Goal: Task Accomplishment & Management: Complete application form

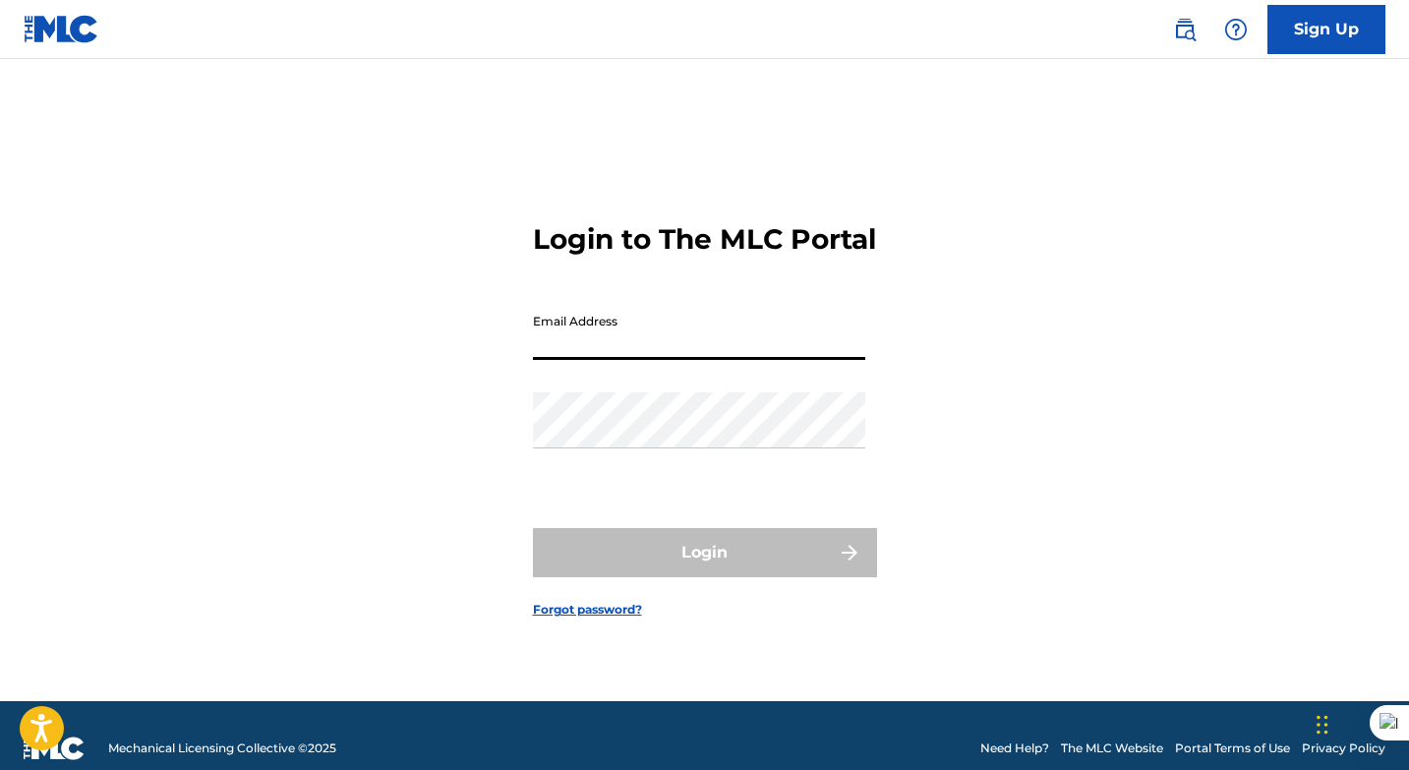
click at [645, 356] on input "Email Address" at bounding box center [699, 332] width 332 height 56
type input "[EMAIL_ADDRESS][DOMAIN_NAME]"
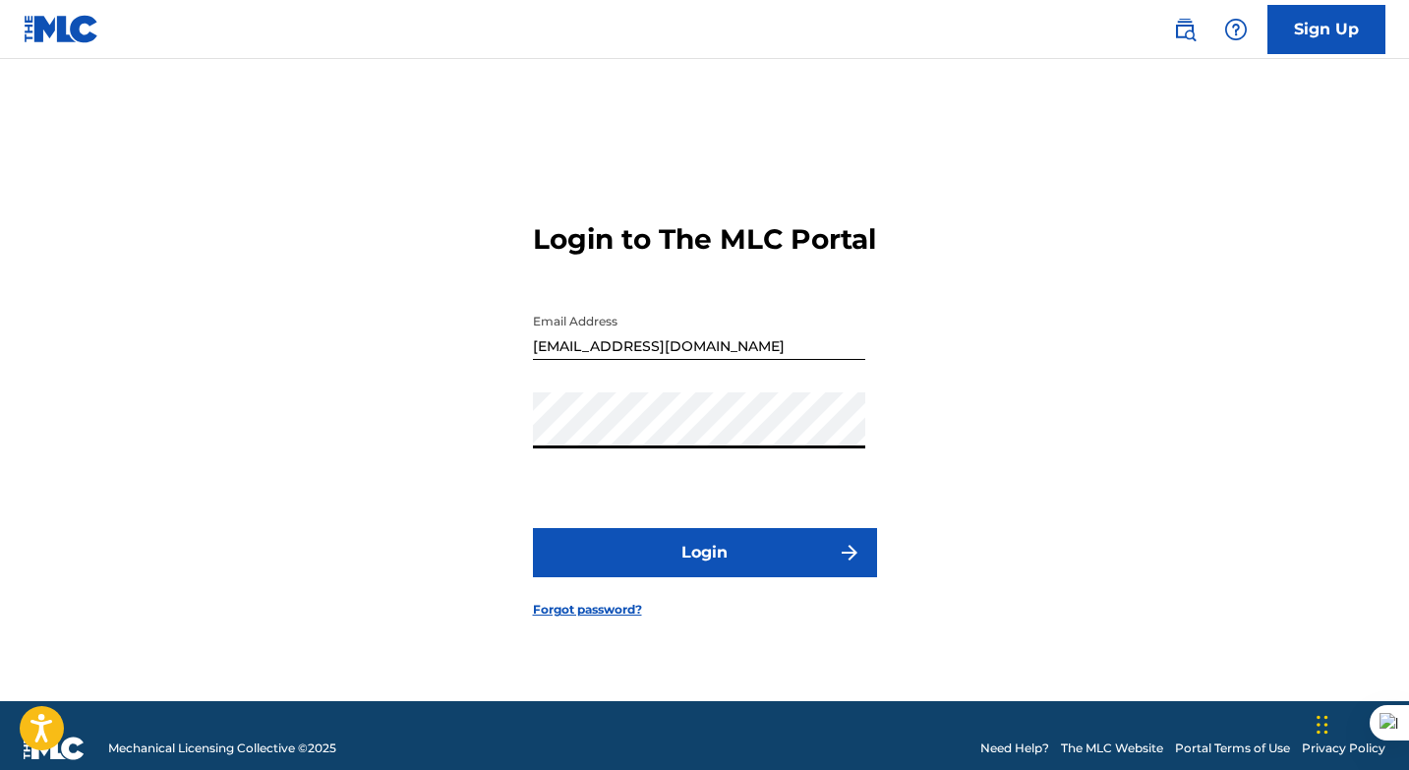
click at [568, 618] on link "Forgot password?" at bounding box center [587, 610] width 109 height 18
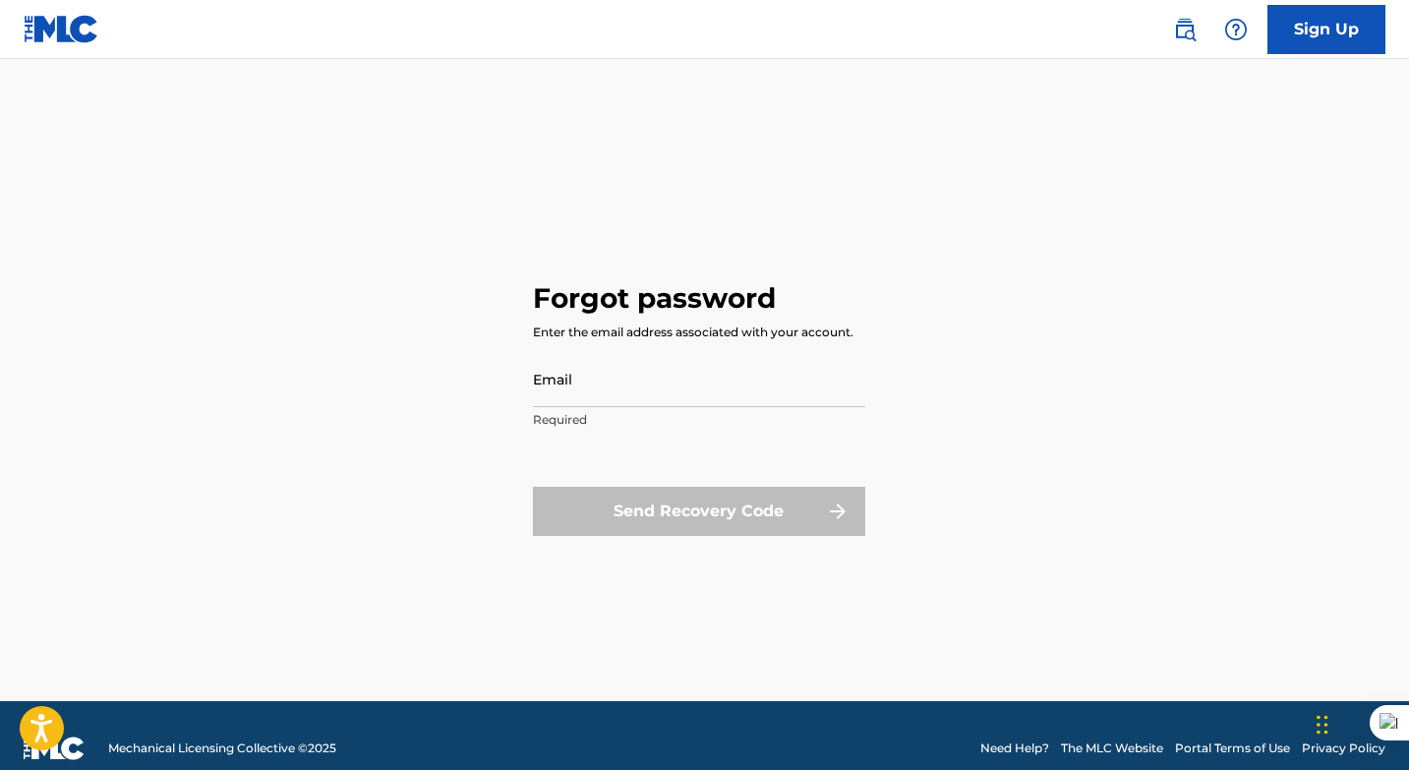
click at [704, 379] on input "Email" at bounding box center [699, 379] width 332 height 56
click at [697, 382] on input "Email" at bounding box center [699, 379] width 332 height 56
type input "[EMAIL_ADDRESS][DOMAIN_NAME]"
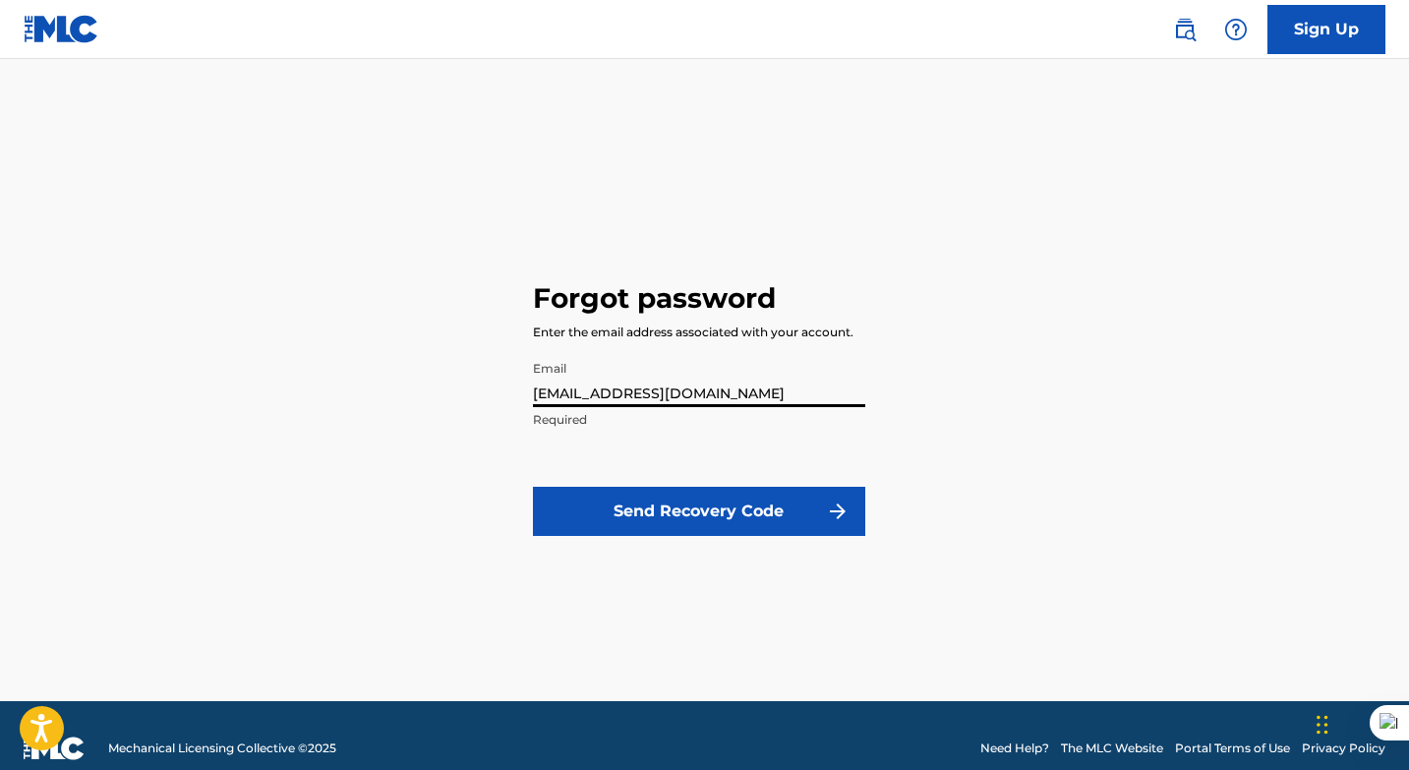
click at [721, 506] on button "Send Recovery Code" at bounding box center [699, 511] width 332 height 49
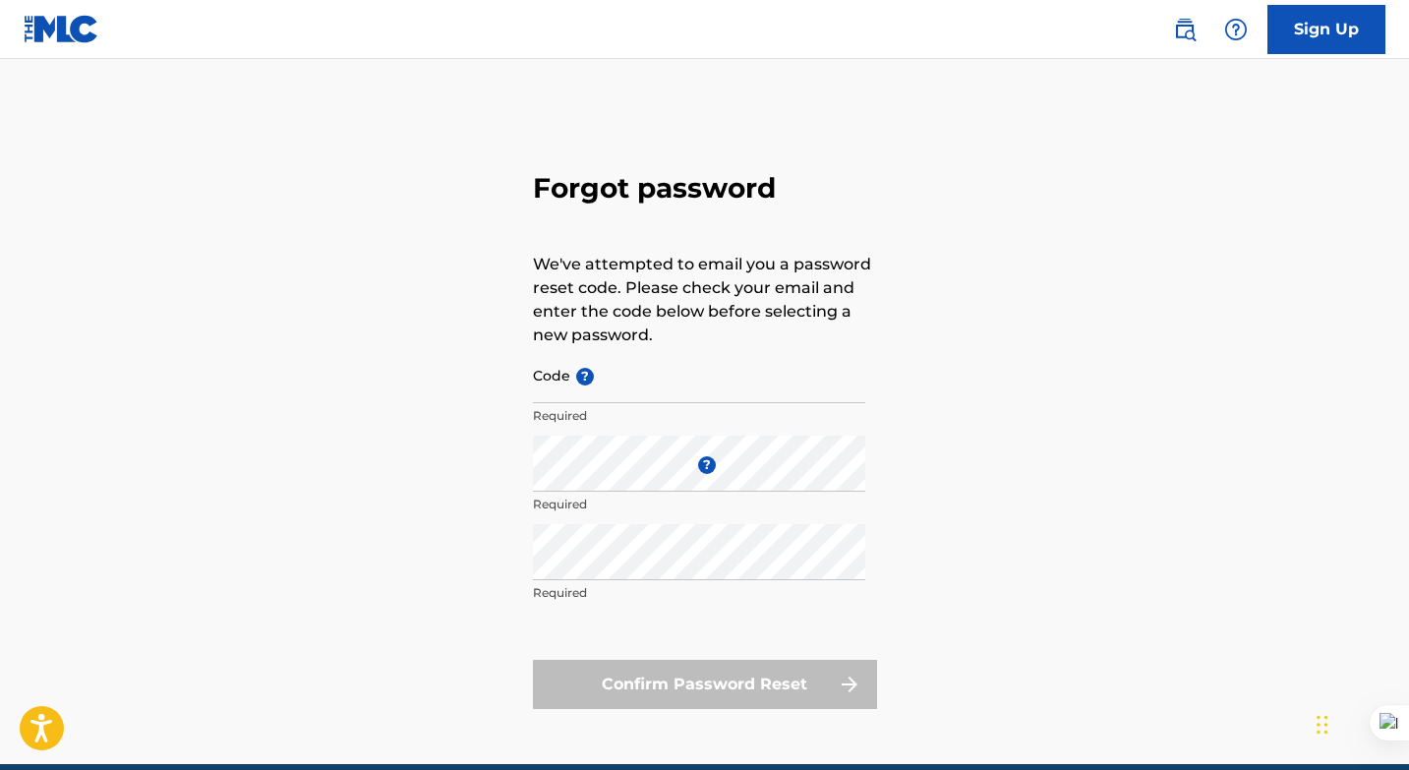
click at [626, 381] on input "Code ?" at bounding box center [699, 375] width 332 height 56
paste input "FP_039be0468dfd24b197a5d91eb91d"
type input "FP_039be0468dfd24b197a5d91eb91d"
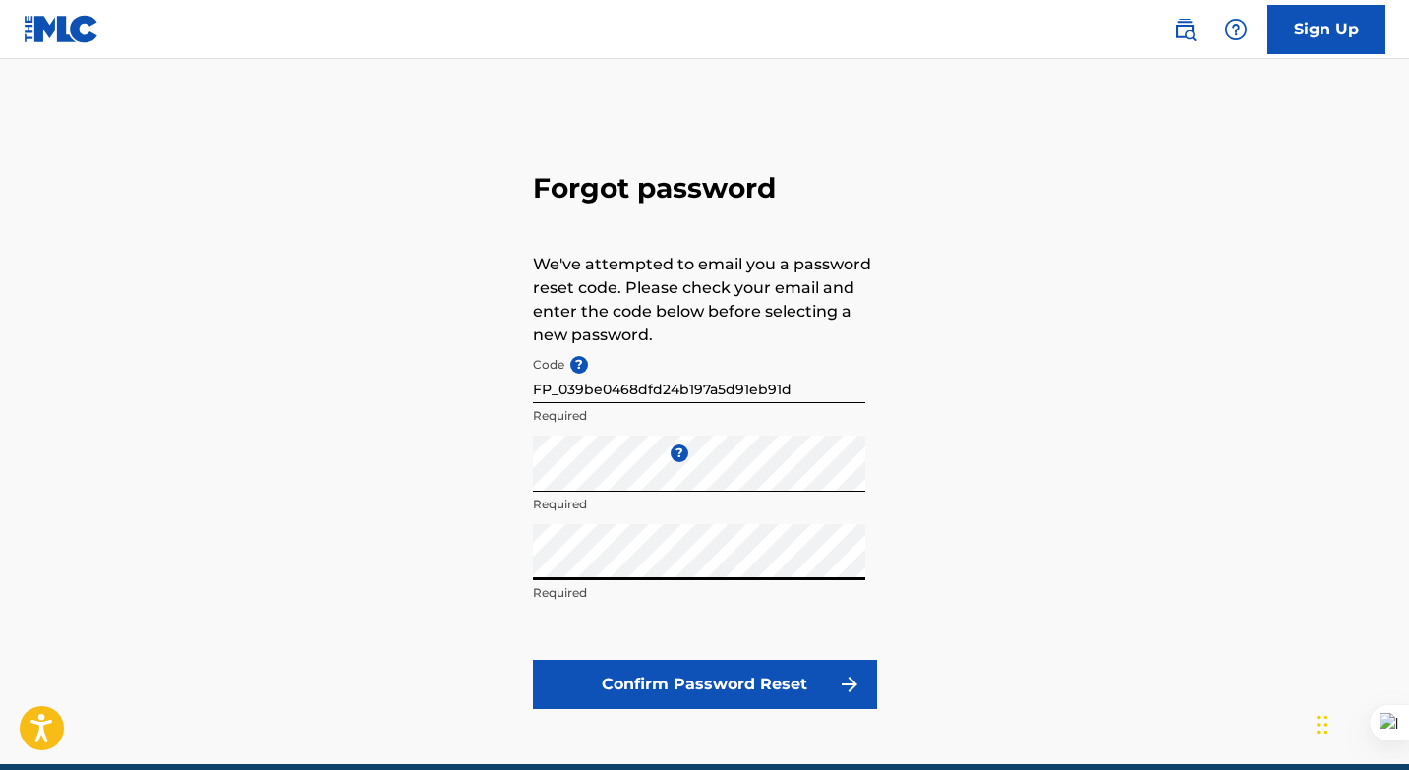
click at [703, 682] on button "Confirm Password Reset" at bounding box center [705, 684] width 344 height 49
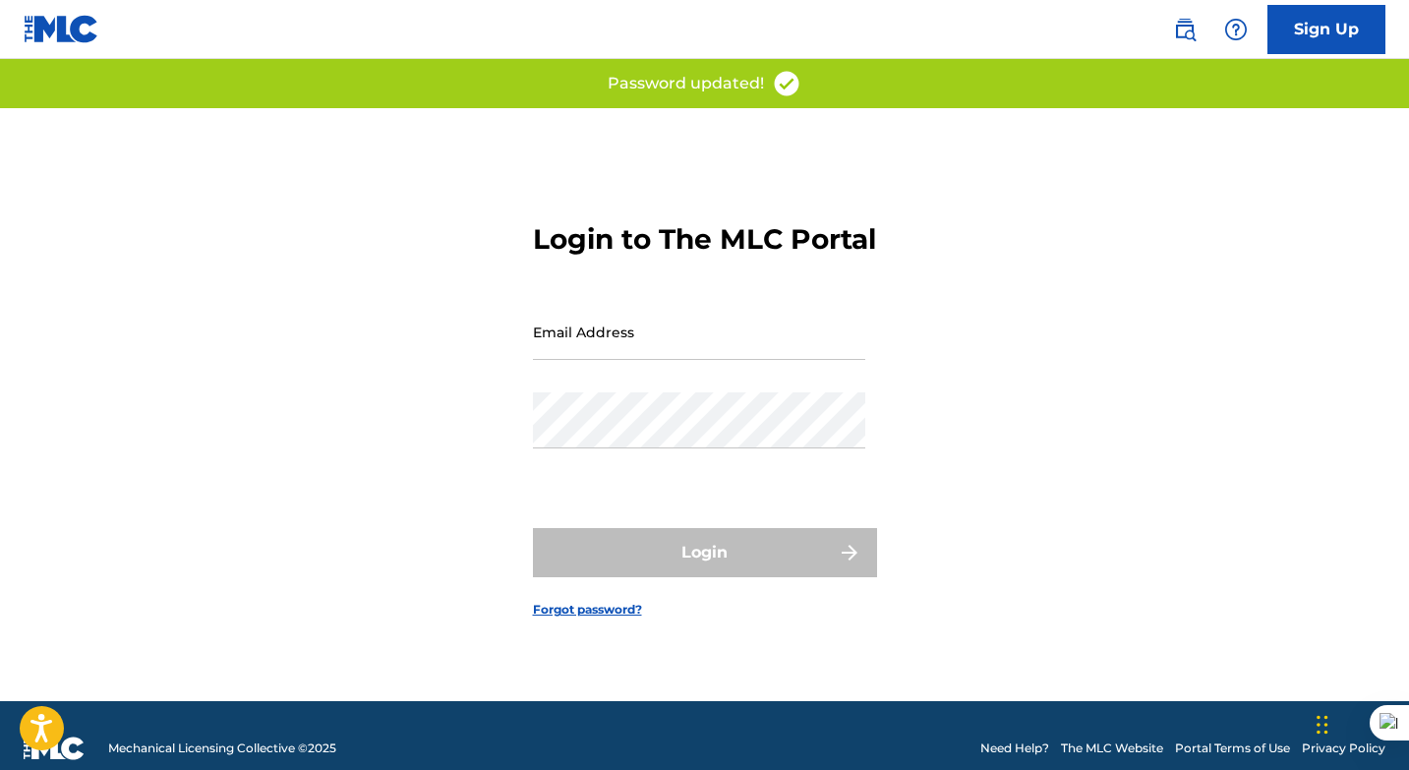
click at [607, 344] on input "Email Address" at bounding box center [699, 332] width 332 height 56
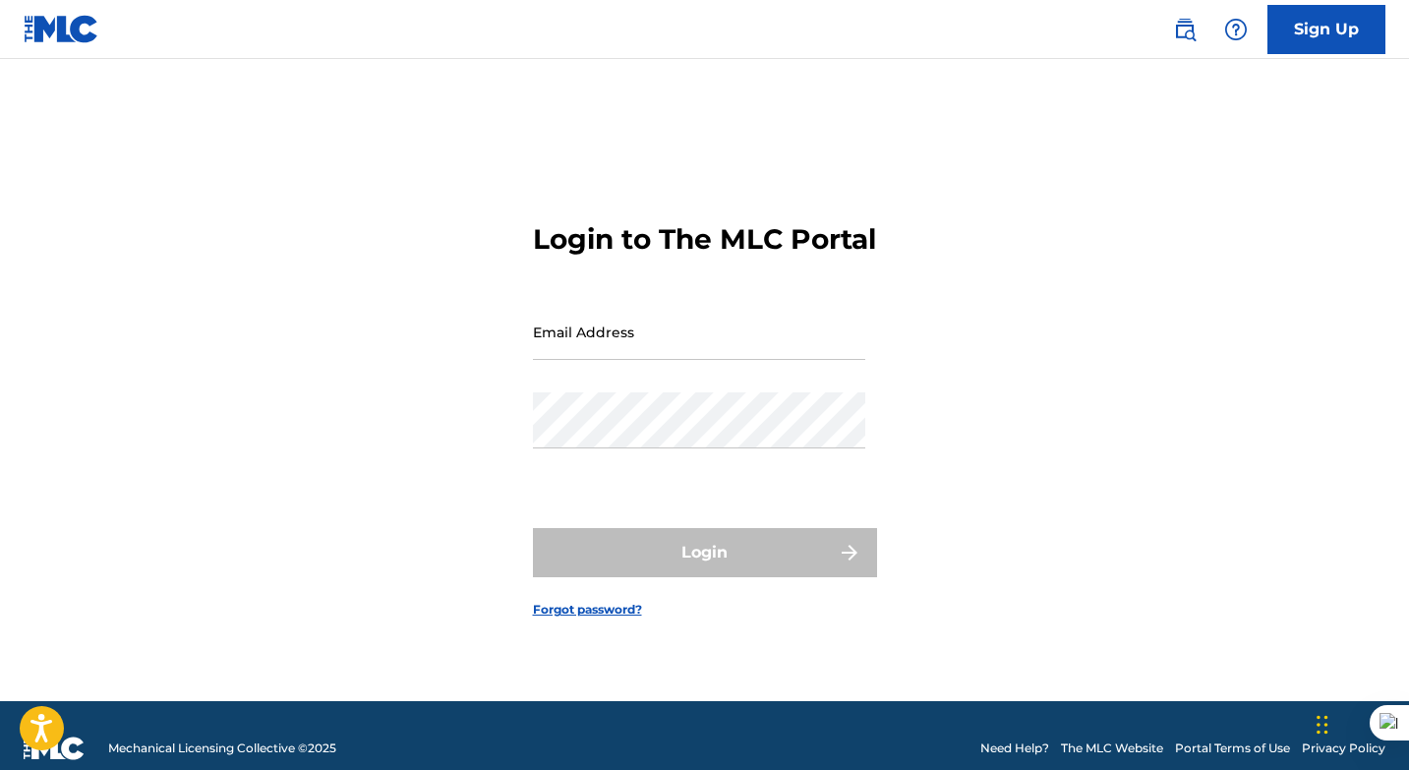
type input "[EMAIL_ADDRESS][DOMAIN_NAME]"
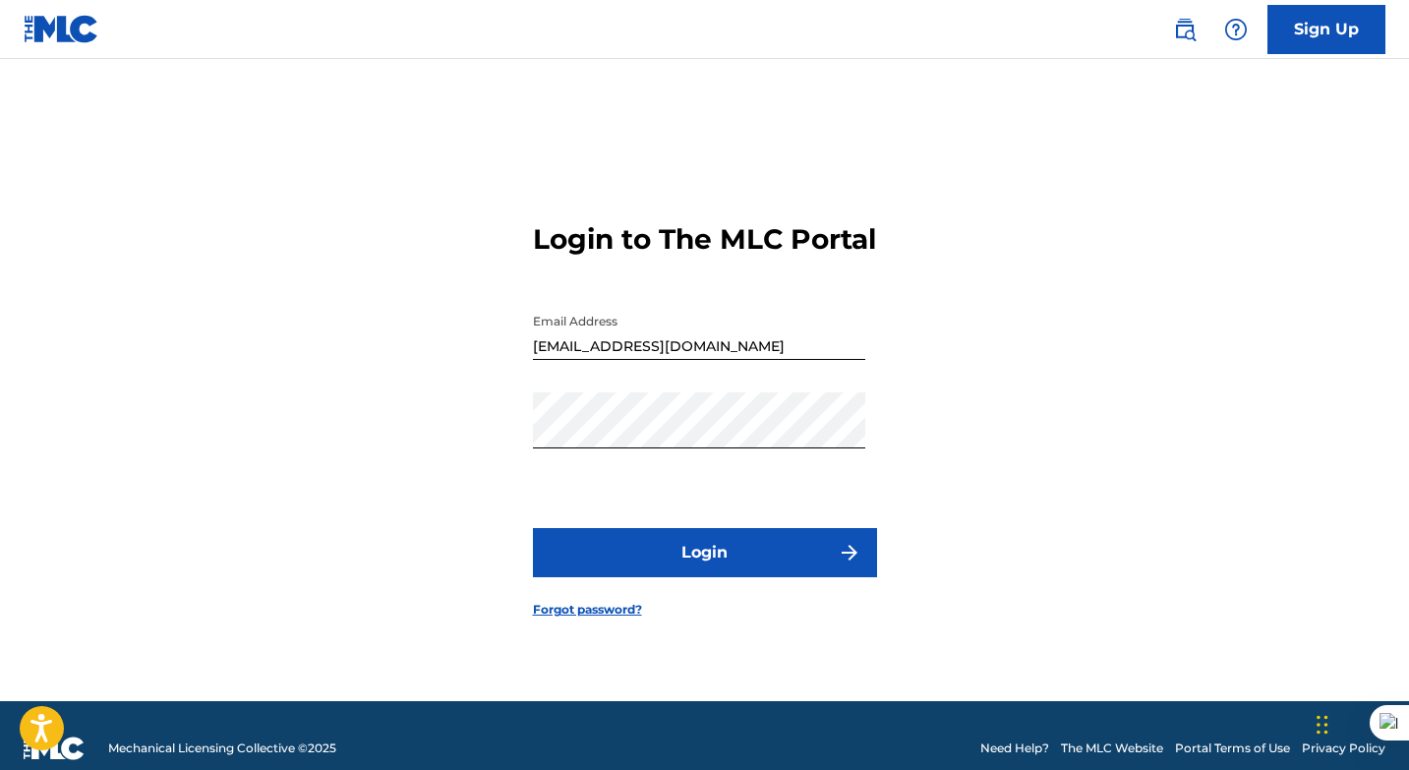
click at [711, 561] on button "Login" at bounding box center [705, 552] width 344 height 49
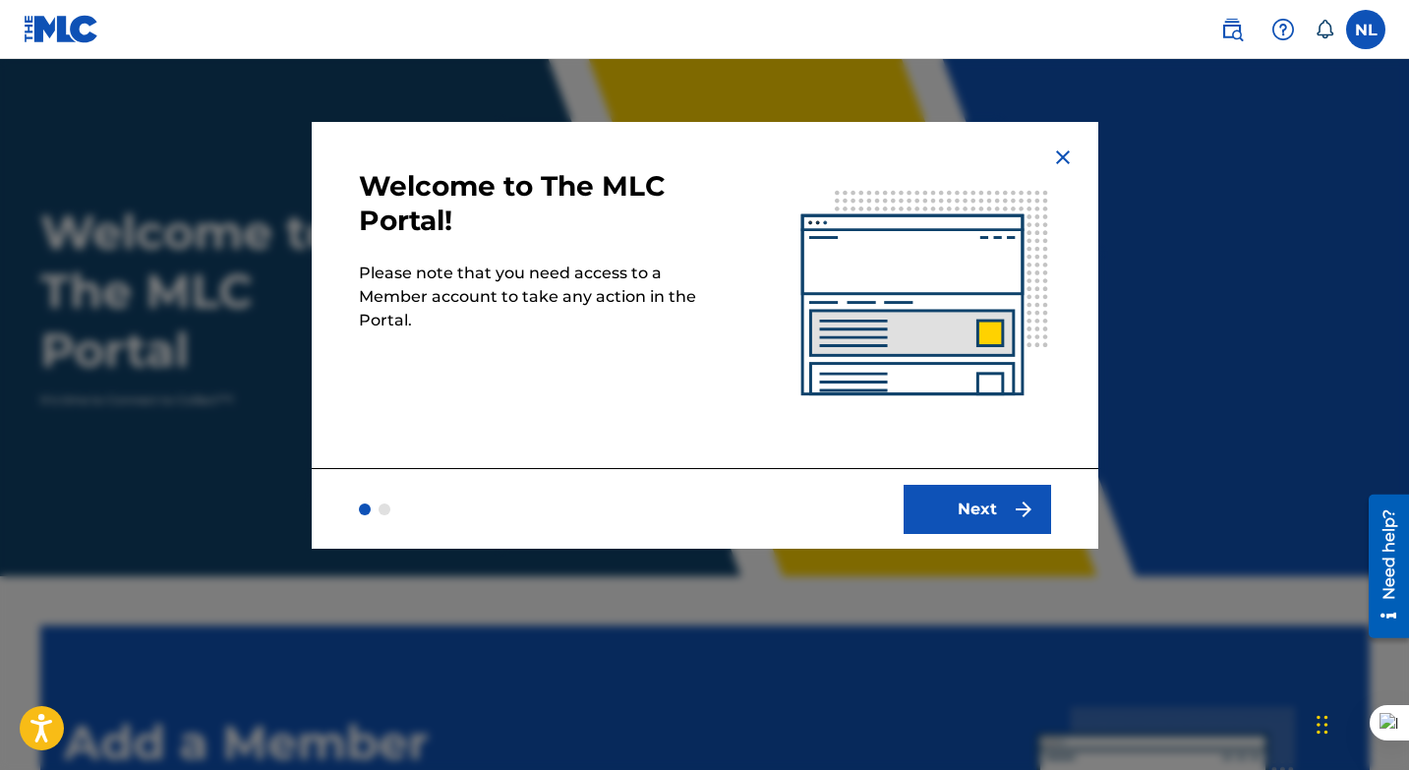
click at [974, 503] on button "Next" at bounding box center [976, 509] width 147 height 49
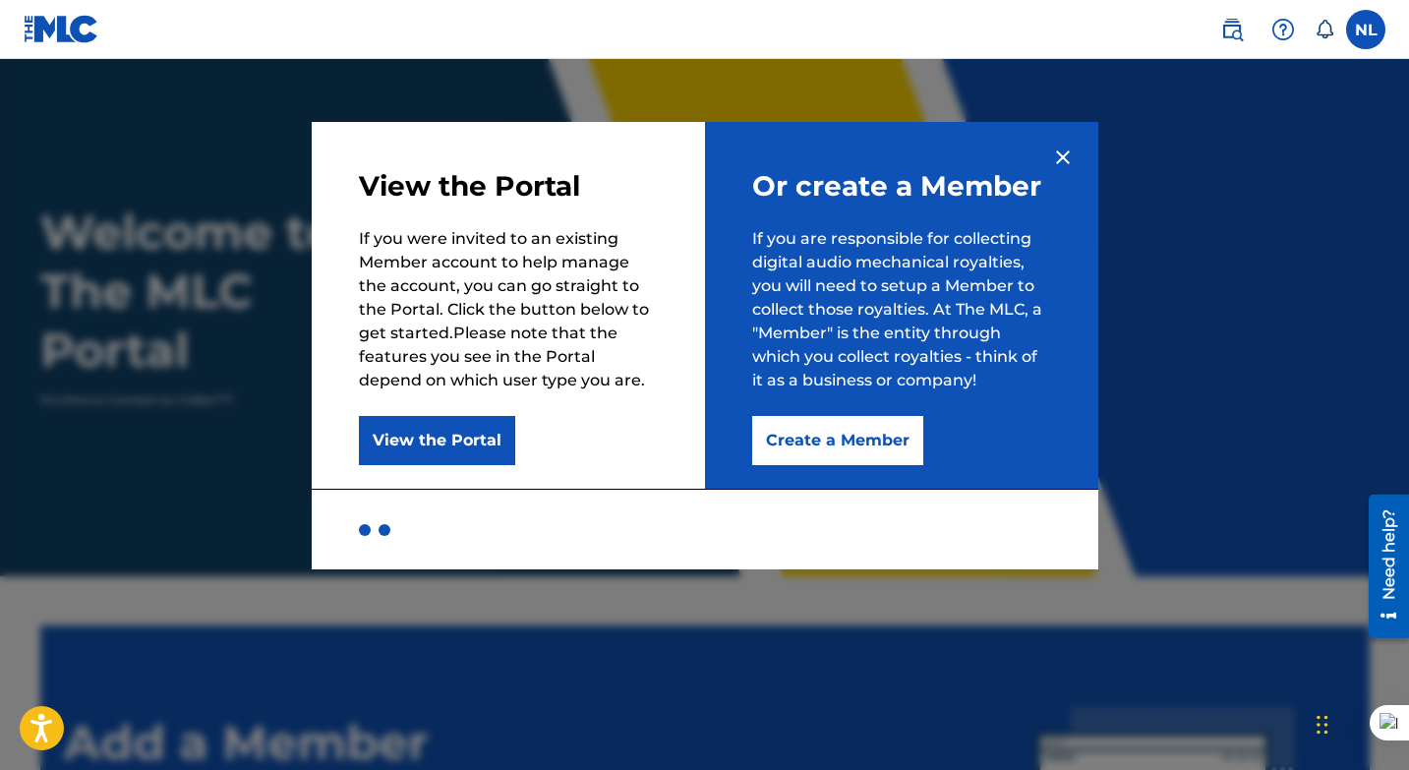
click at [816, 443] on button "Create a Member" at bounding box center [837, 440] width 171 height 49
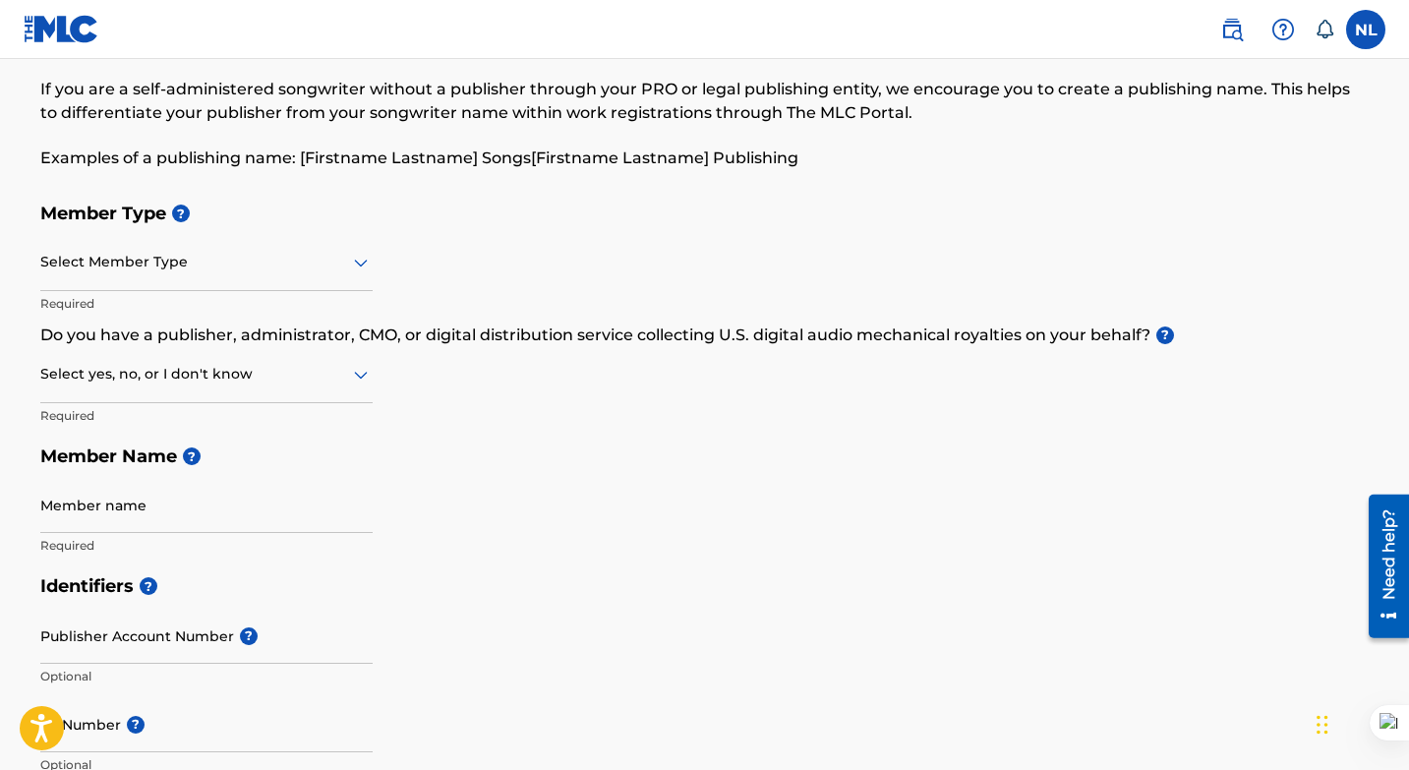
scroll to position [83, 0]
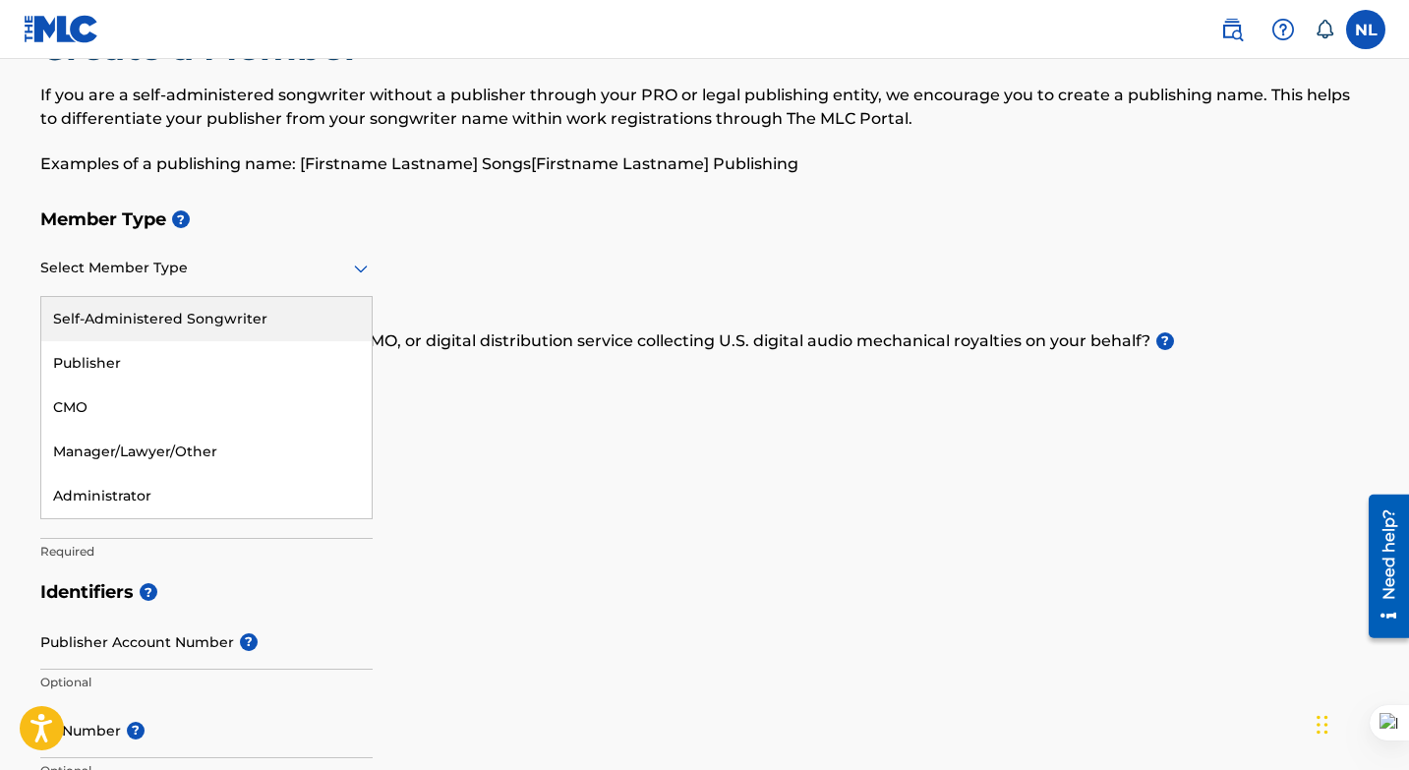
click at [359, 273] on icon at bounding box center [361, 269] width 24 height 24
click at [605, 221] on h5 "Member Type ?" at bounding box center [704, 220] width 1329 height 42
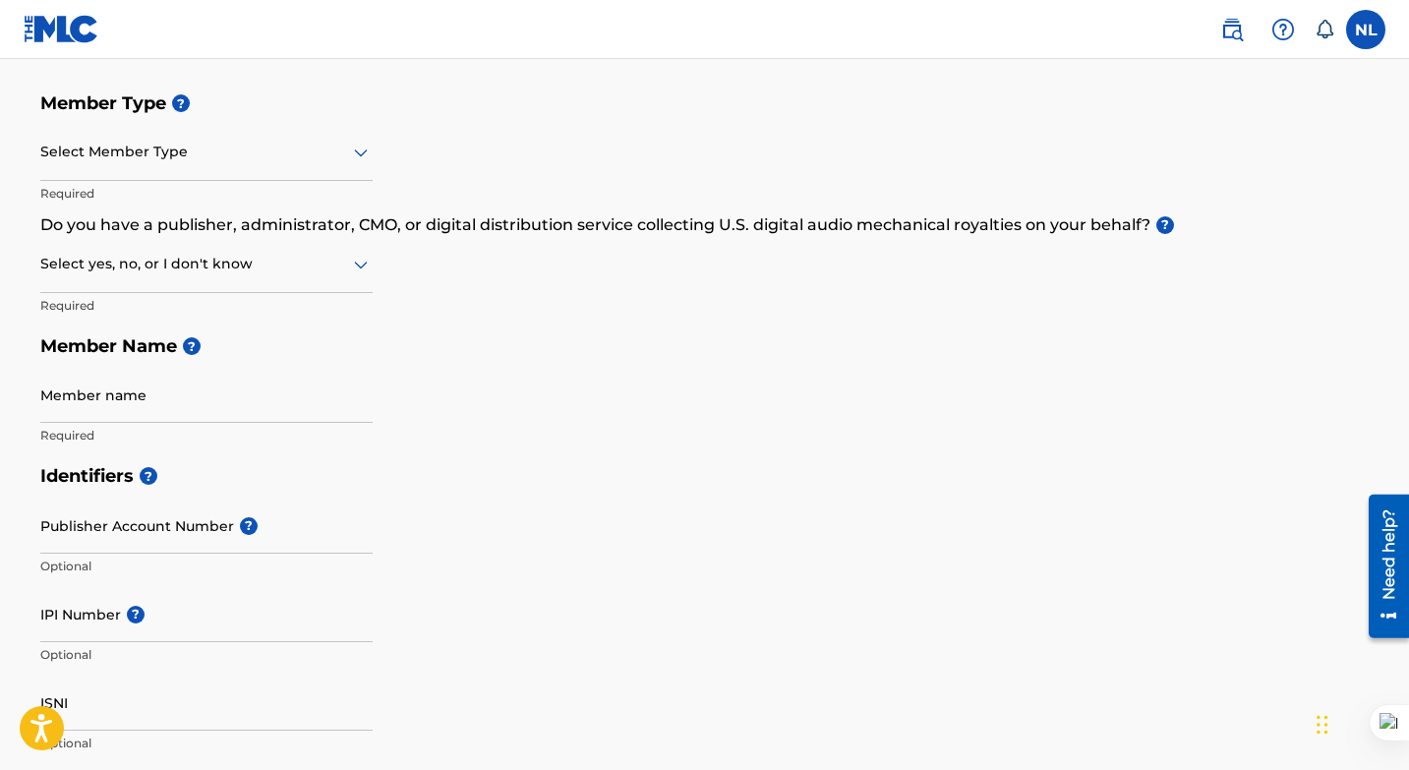
scroll to position [0, 0]
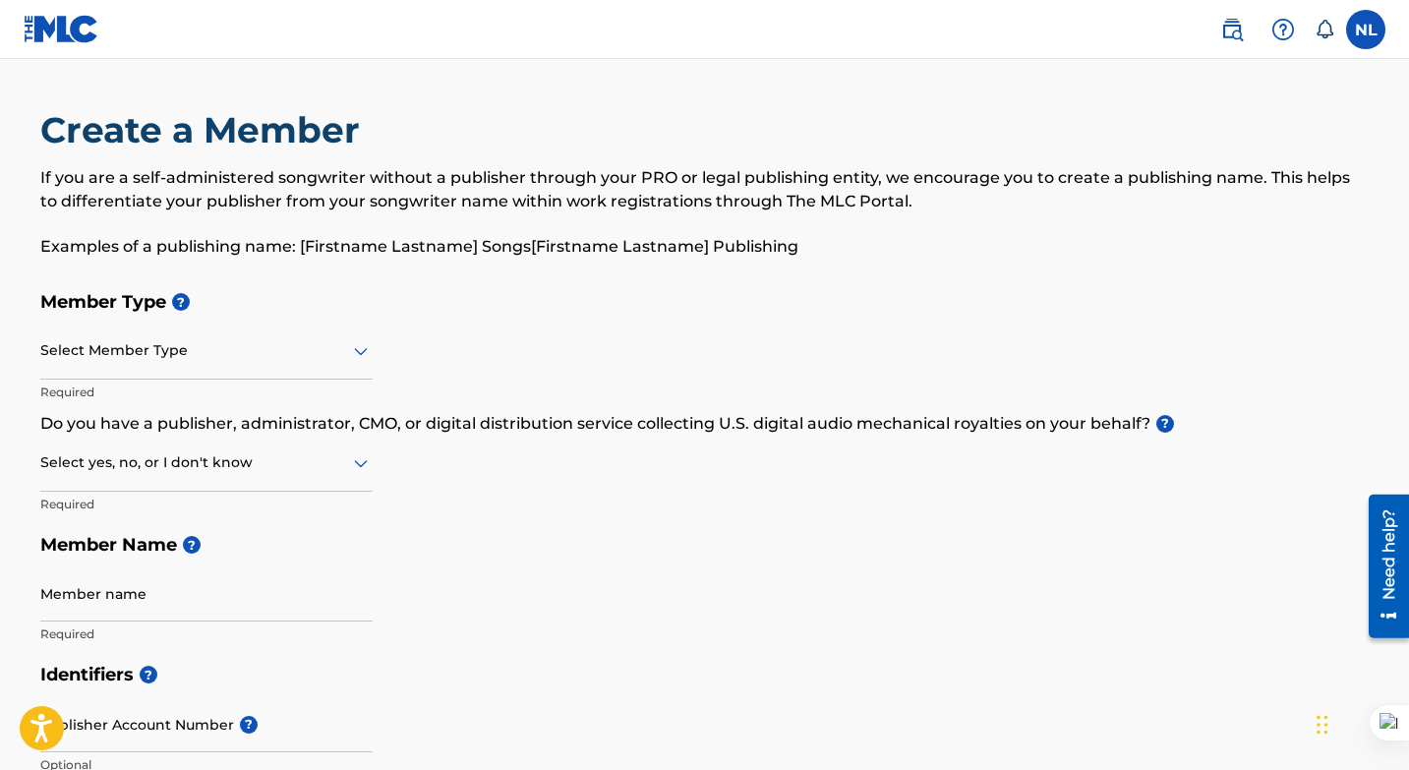
click at [764, 117] on div "Create a Member If you are a self-administered songwriter without a publisher t…" at bounding box center [704, 194] width 1329 height 173
click at [1360, 29] on label at bounding box center [1365, 29] width 39 height 39
click at [1365, 29] on input "NL [PERSON_NAME] [PERSON_NAME][EMAIL_ADDRESS][DOMAIN_NAME] Notification Prefere…" at bounding box center [1365, 29] width 0 height 0
click at [1325, 29] on icon at bounding box center [1324, 30] width 20 height 20
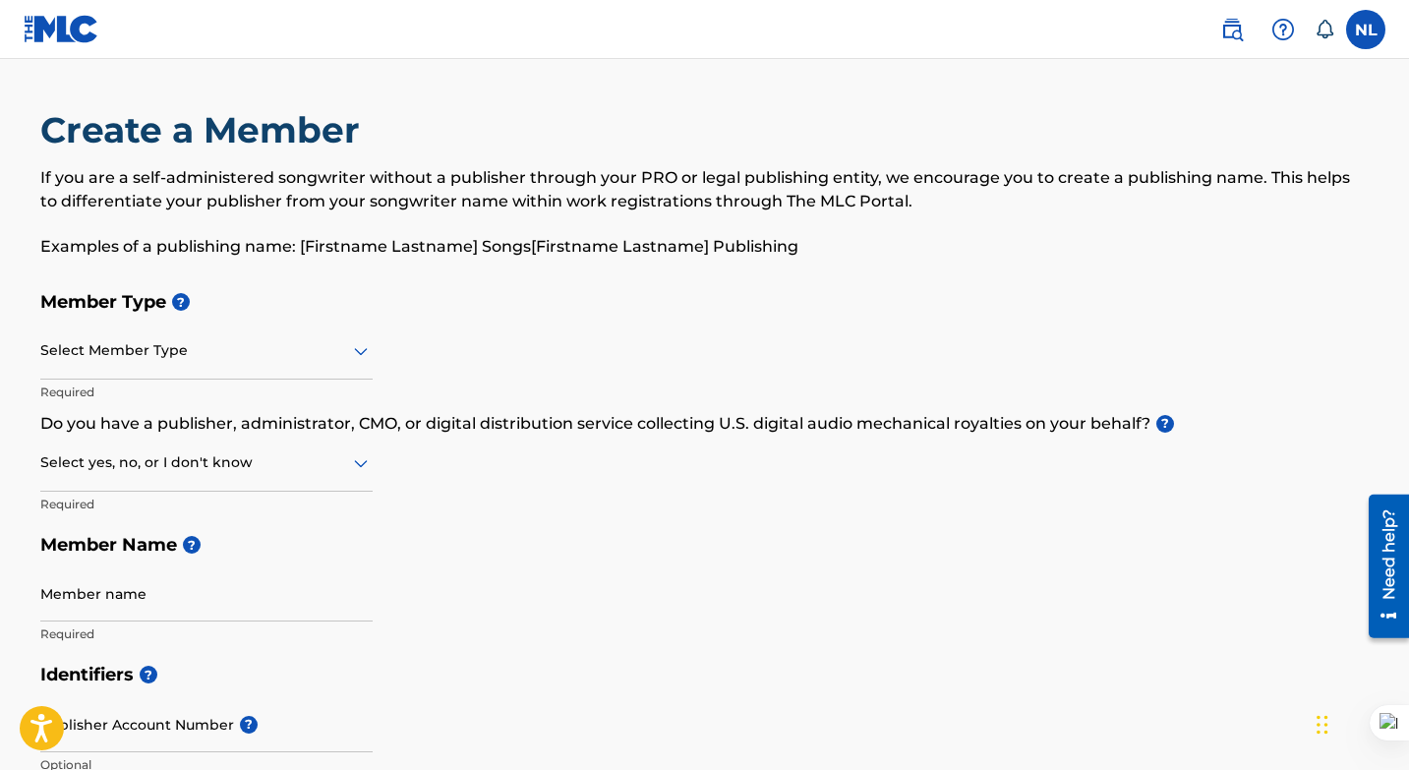
click at [305, 343] on div at bounding box center [206, 350] width 332 height 25
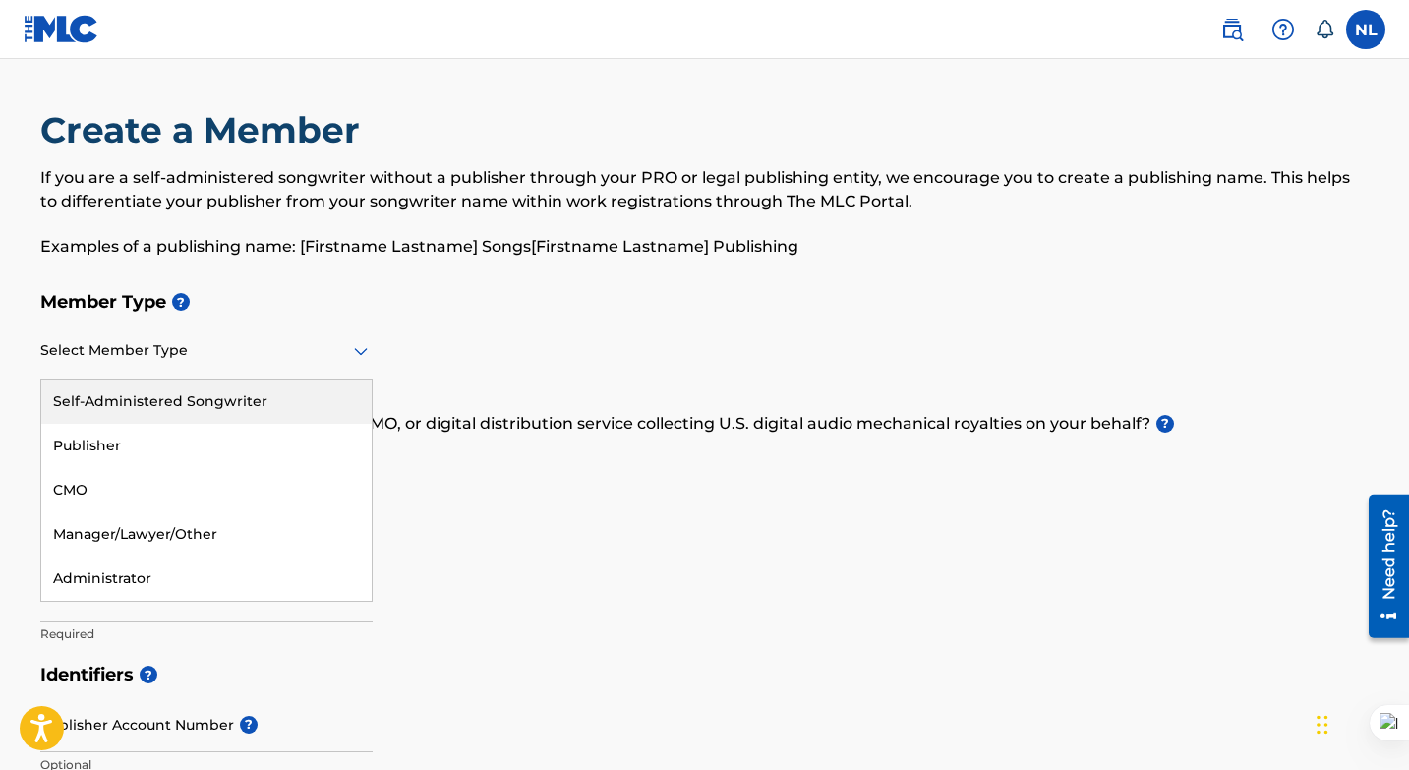
click at [283, 396] on div "Self-Administered Songwriter" at bounding box center [206, 401] width 330 height 44
